Goal: Obtain resource: Download file/media

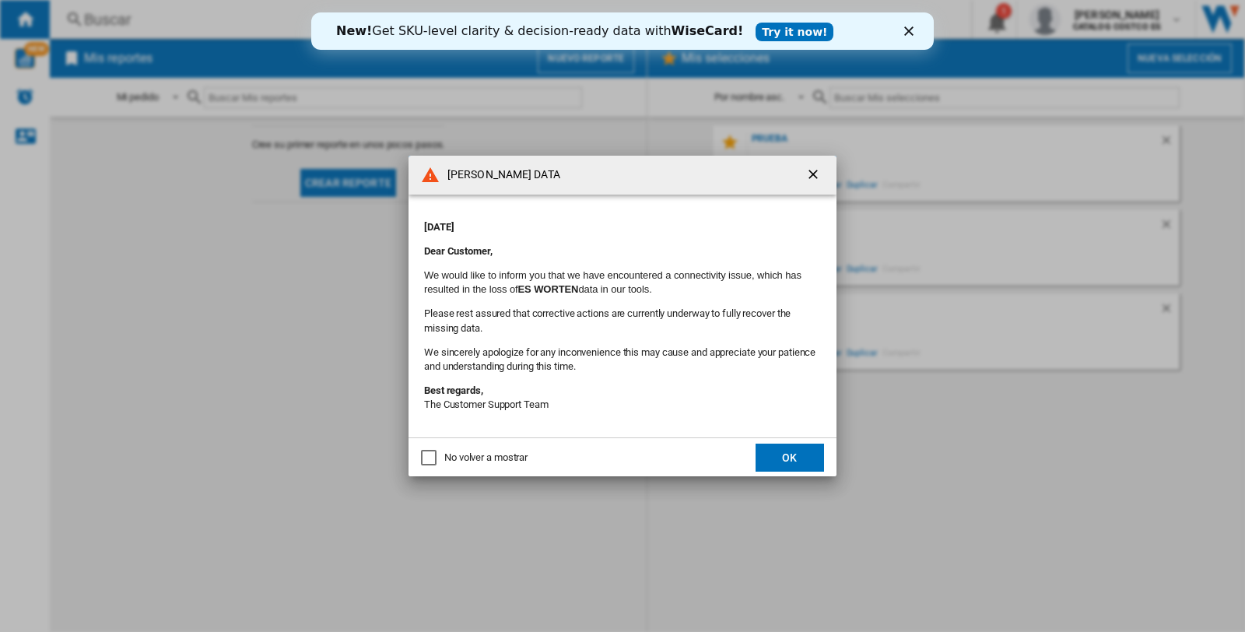
click at [479, 457] on div "No volver a mostrar" at bounding box center [485, 458] width 83 height 14
click at [766, 457] on button "OK" at bounding box center [790, 458] width 68 height 28
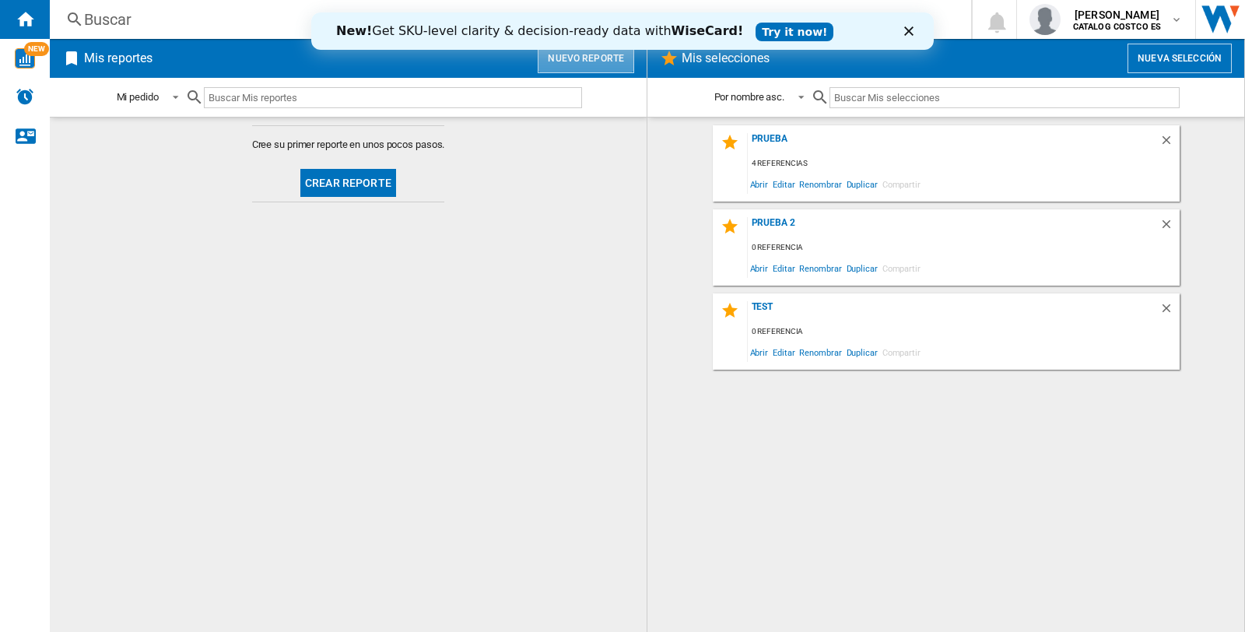
click at [588, 54] on button "Nuevo reporte" at bounding box center [586, 59] width 96 height 30
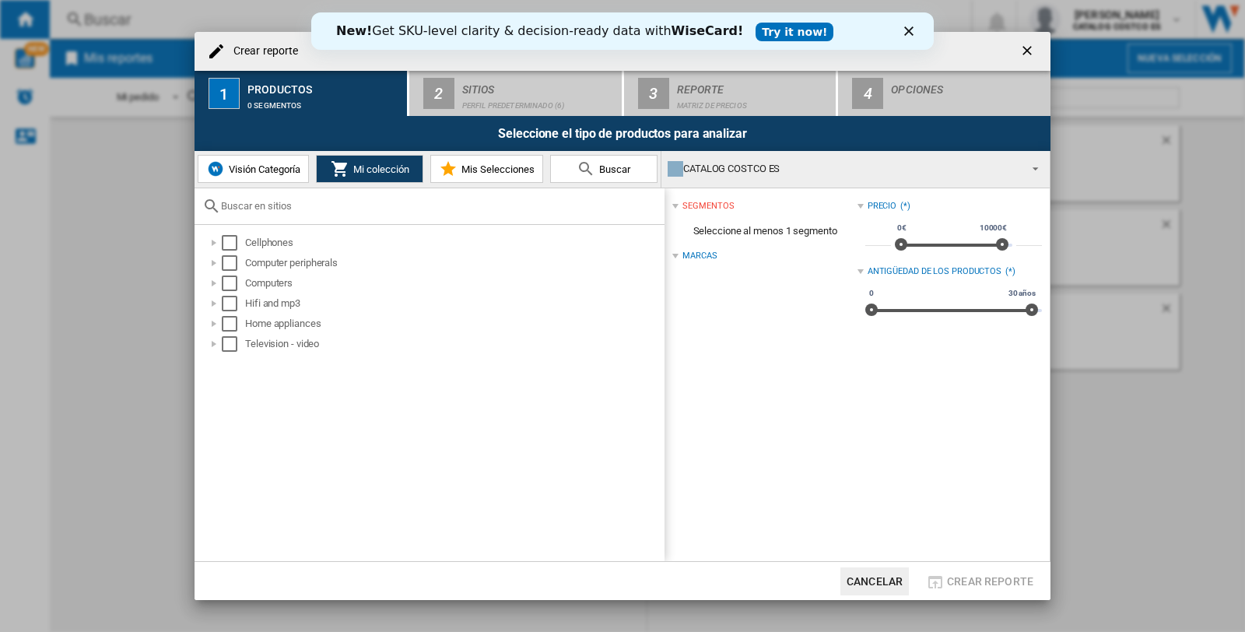
click at [282, 173] on span "Visión Categoría" at bounding box center [262, 169] width 75 height 12
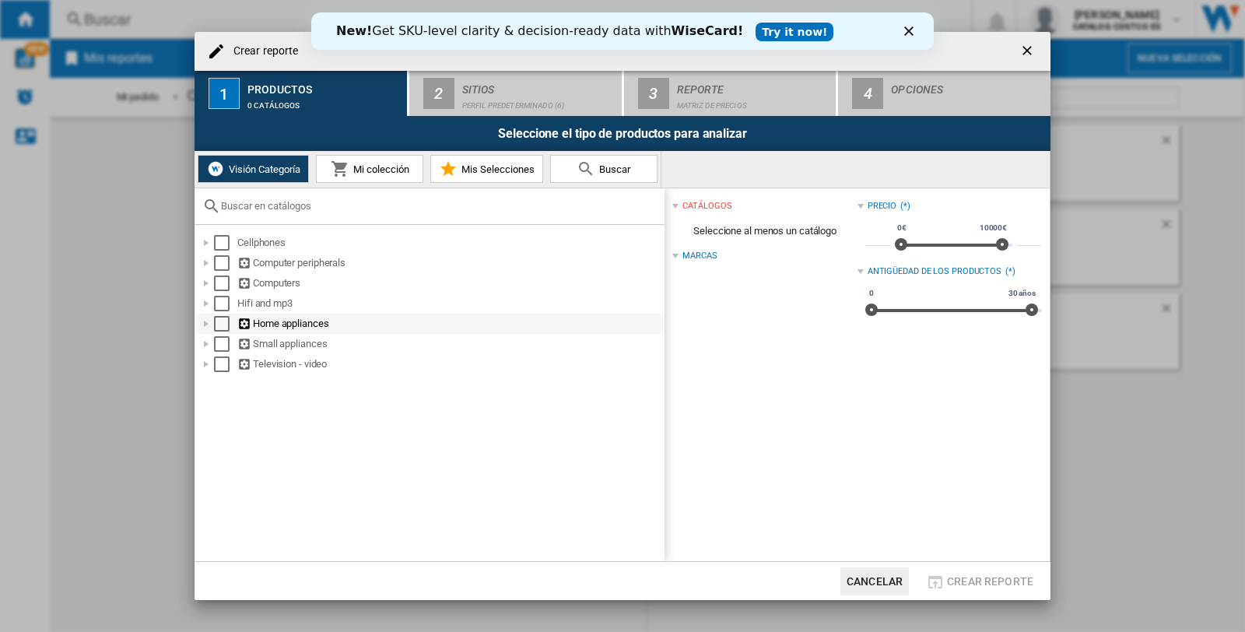
click at [220, 325] on div "Select" at bounding box center [222, 324] width 16 height 16
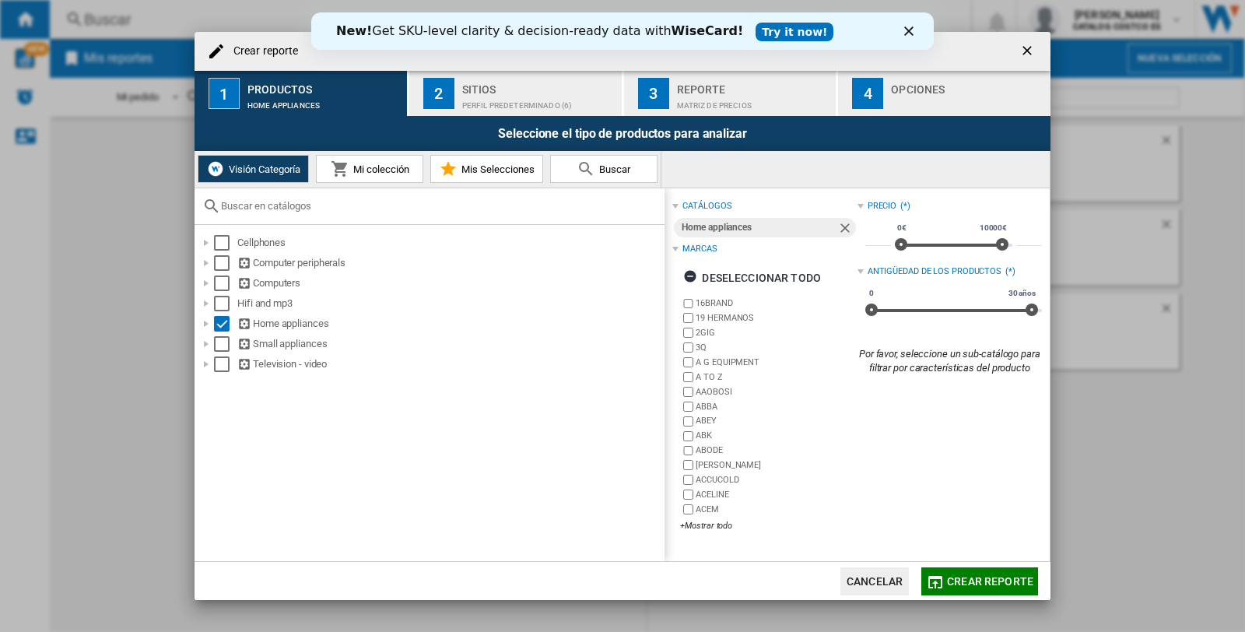
click at [961, 580] on span "Crear reporte" at bounding box center [990, 581] width 86 height 12
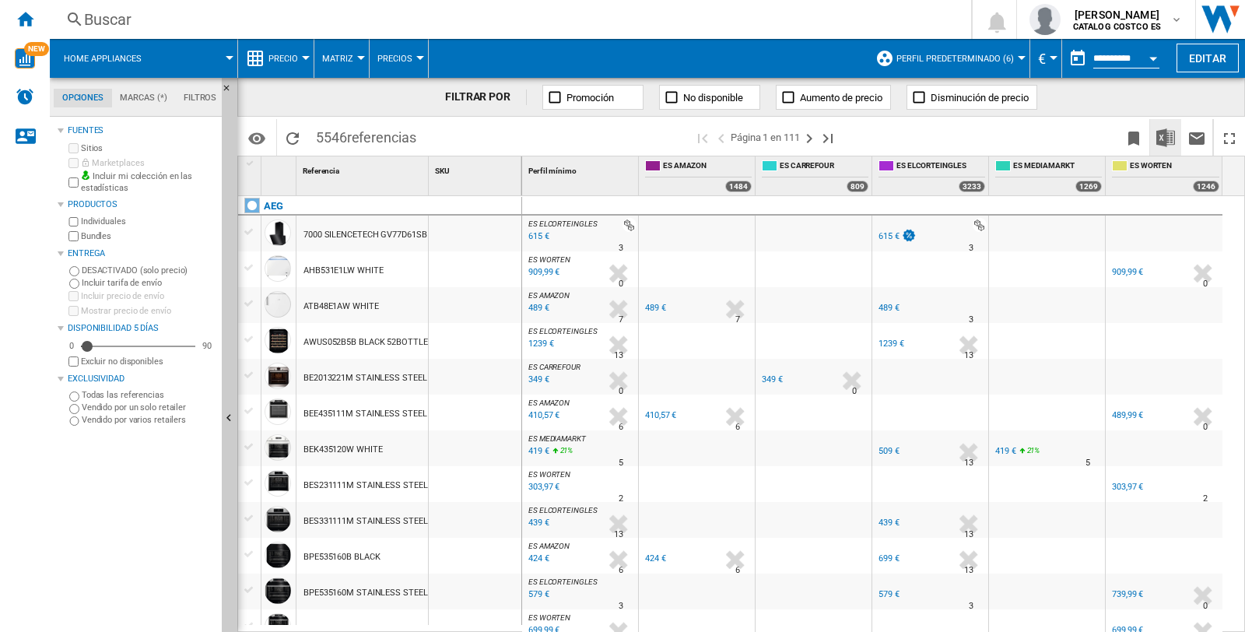
click at [1166, 136] on img "Descargar en Excel" at bounding box center [1165, 137] width 19 height 19
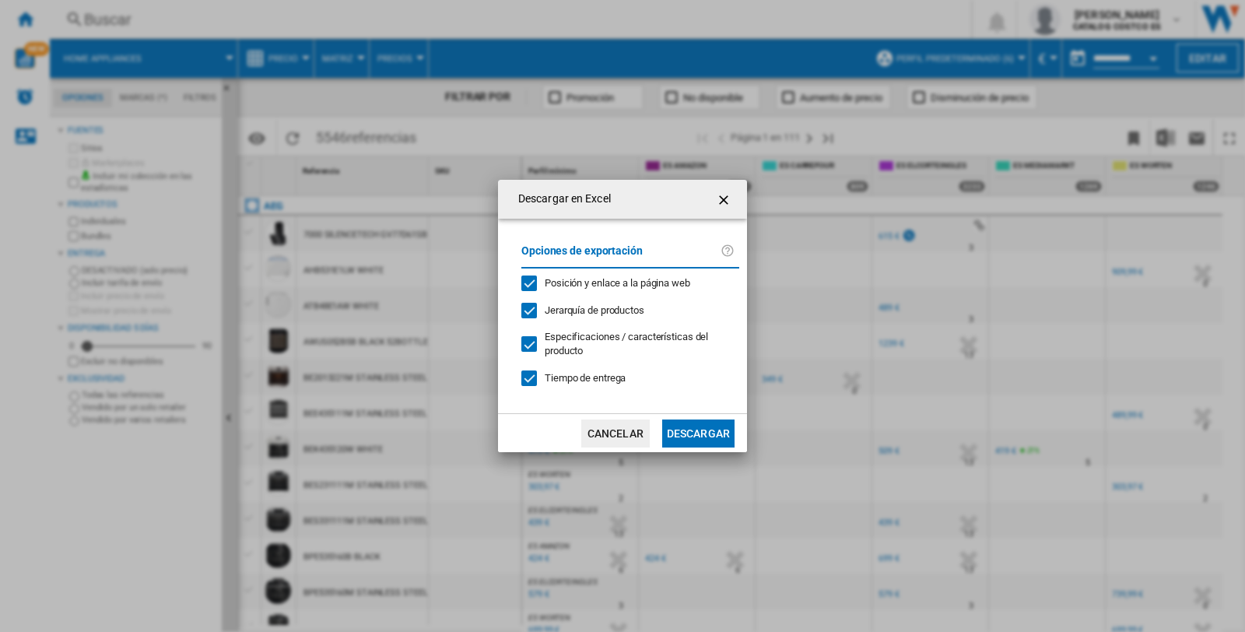
click at [689, 426] on button "Descargar" at bounding box center [698, 433] width 72 height 28
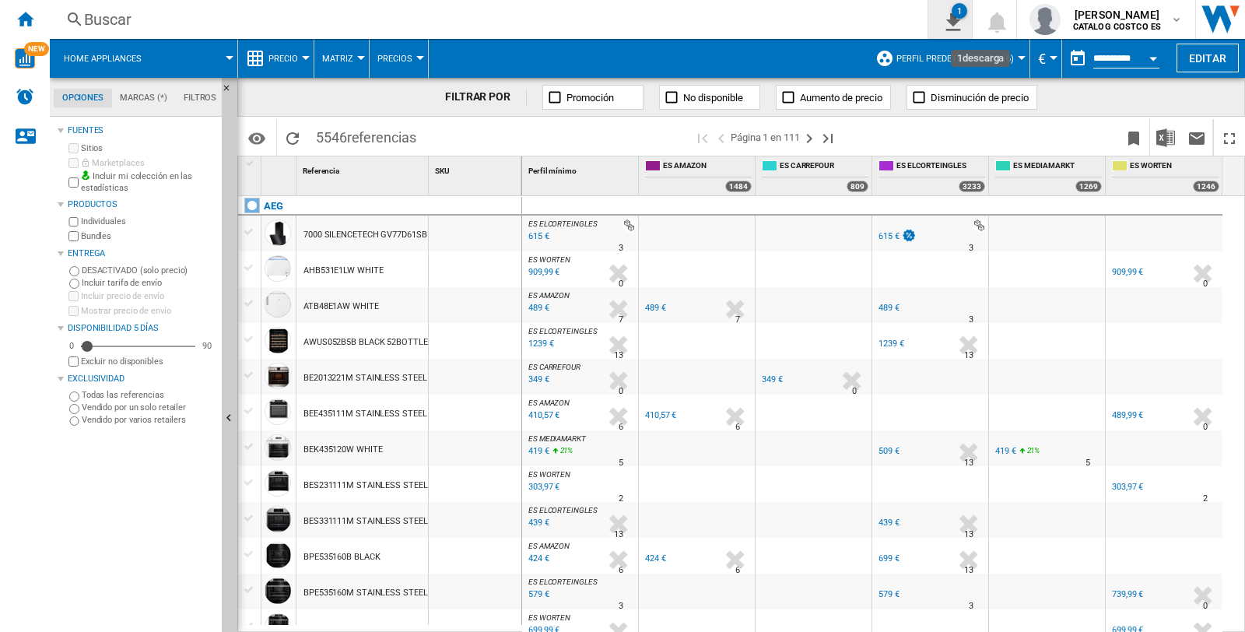
click at [961, 10] on div "1" at bounding box center [960, 11] width 16 height 16
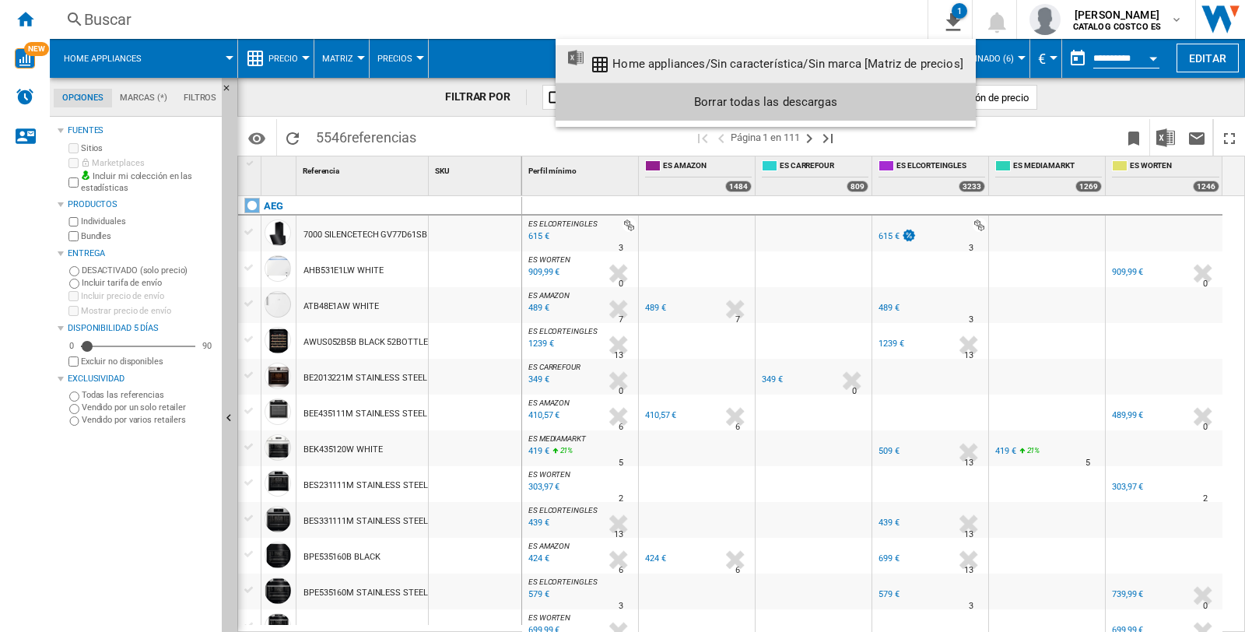
click at [747, 61] on div "Home appliances/Sin característica/Sin marca [Matriz de precios]" at bounding box center [787, 64] width 351 height 14
